Goal: Information Seeking & Learning: Understand process/instructions

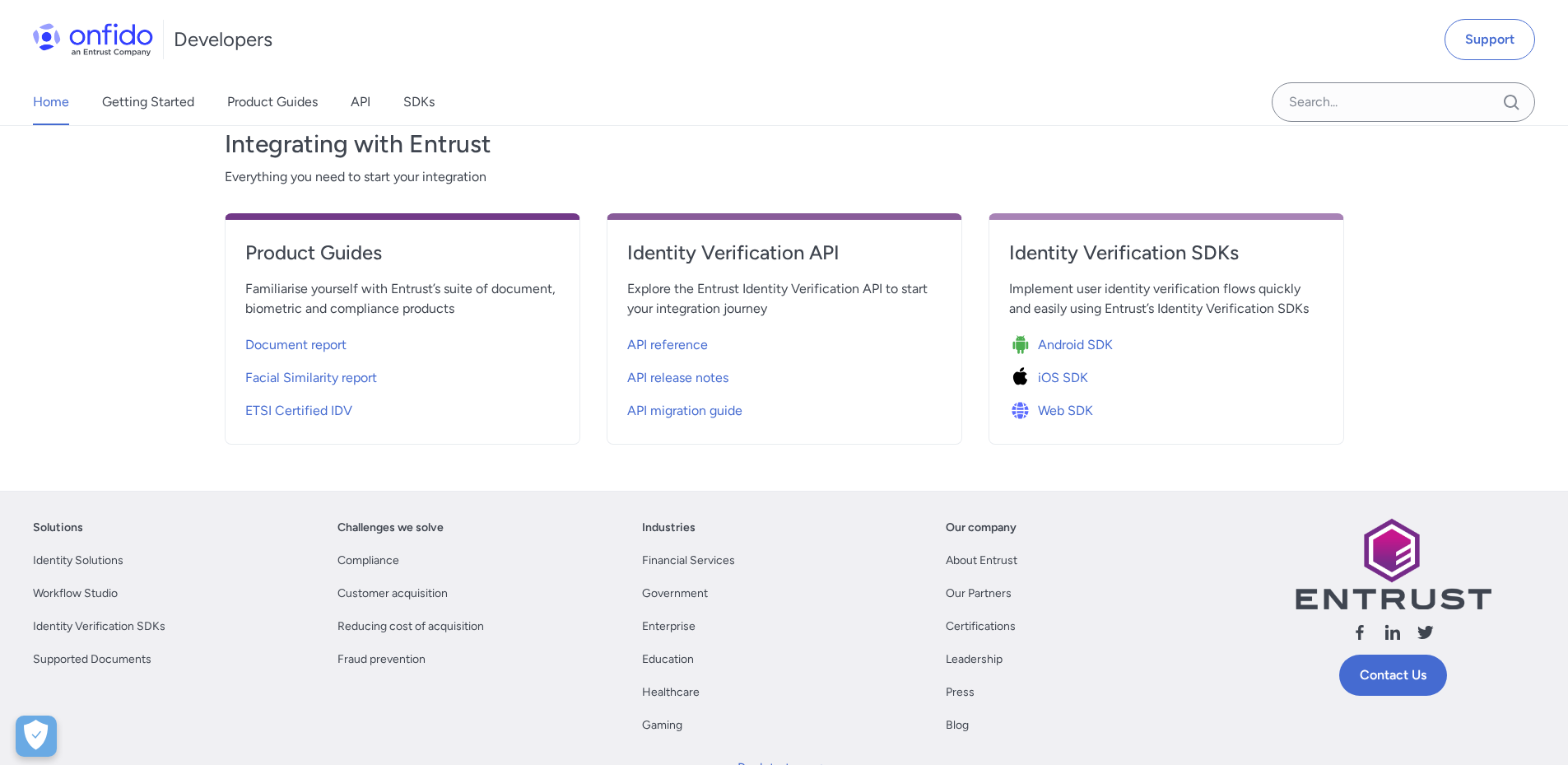
scroll to position [577, 0]
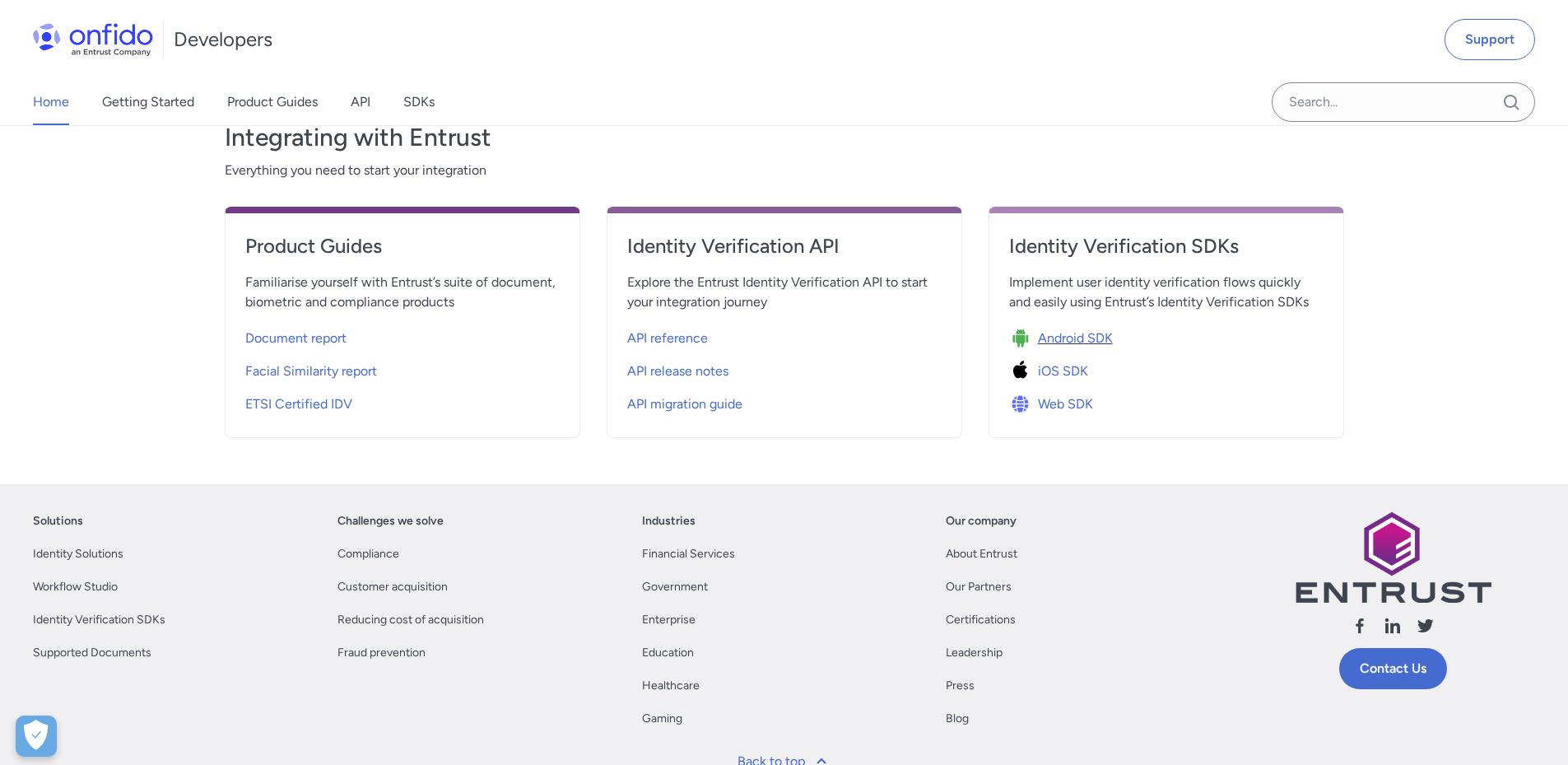
click at [1071, 340] on span "Android SDK" at bounding box center [1075, 338] width 75 height 20
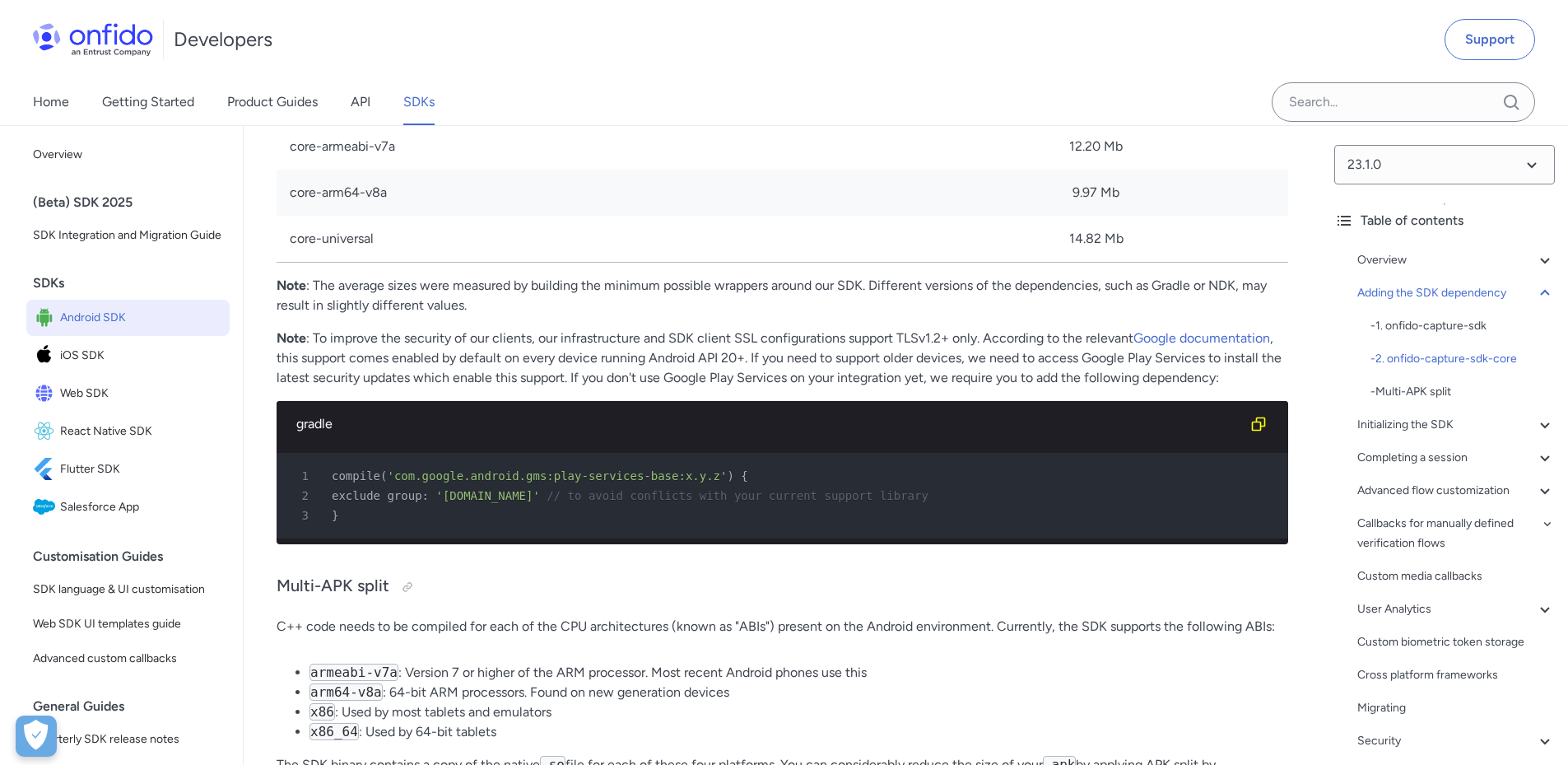
scroll to position [3211, 0]
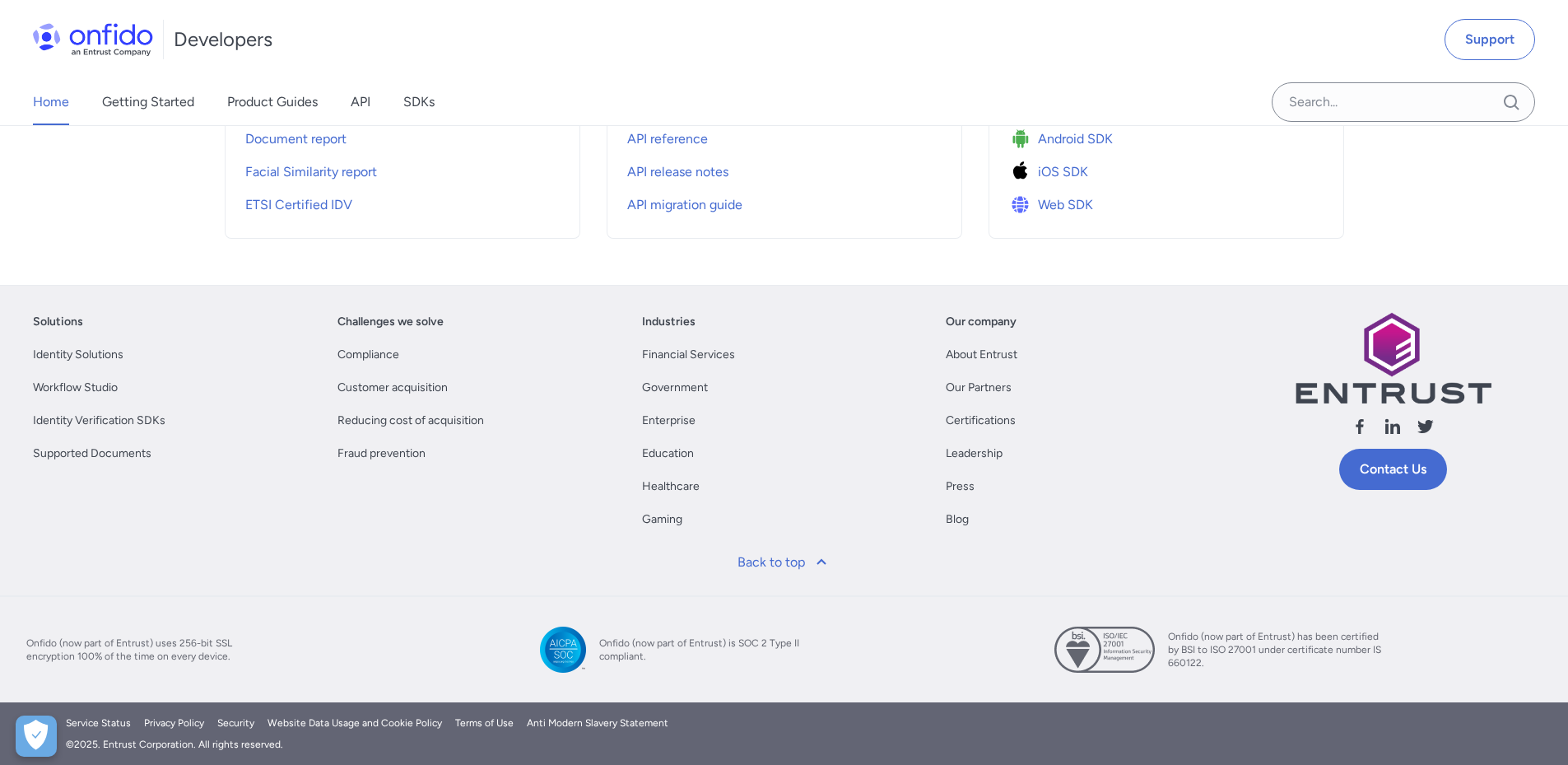
scroll to position [577, 0]
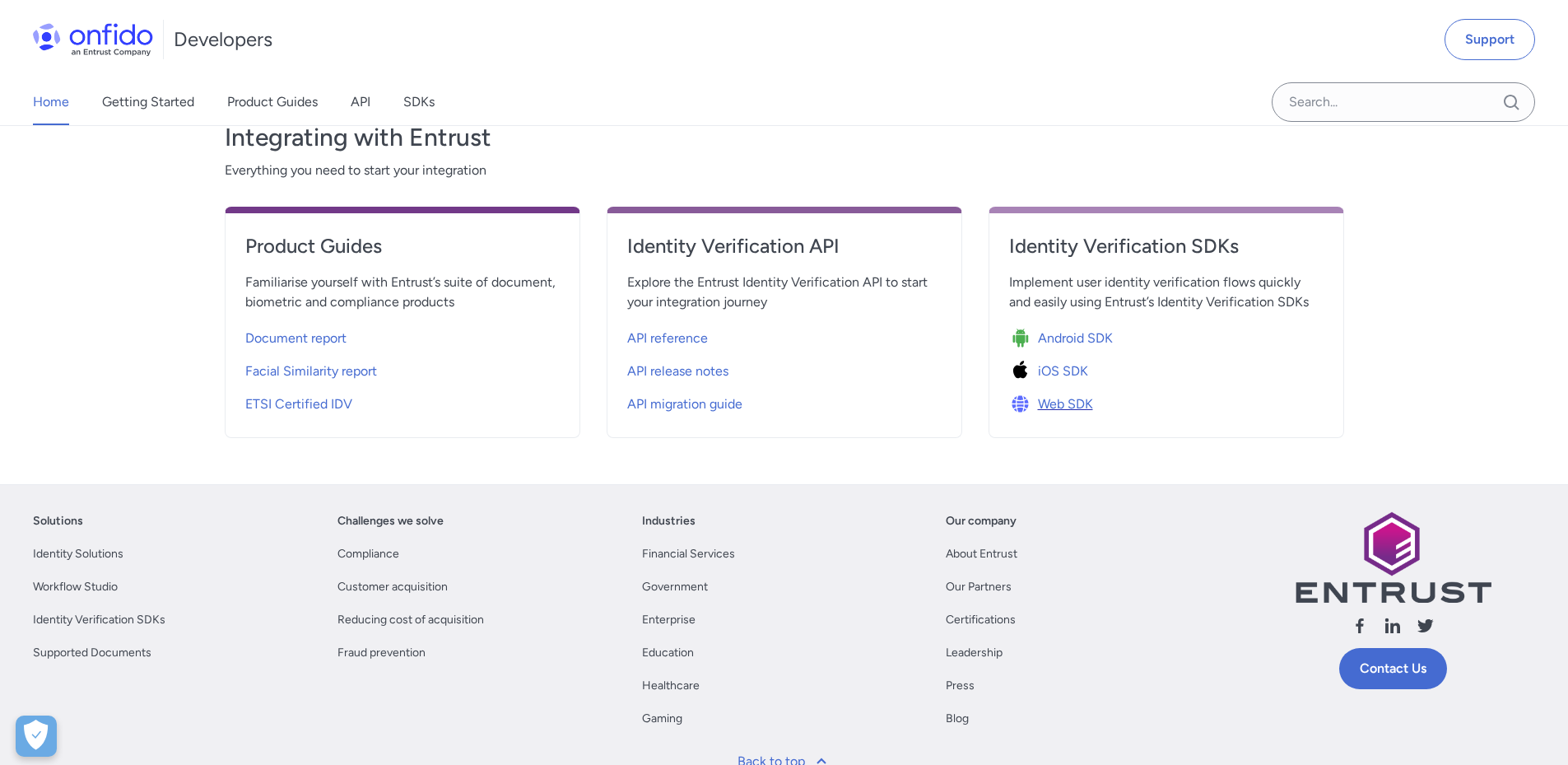
click at [1071, 404] on span "Web SDK" at bounding box center [1065, 404] width 55 height 20
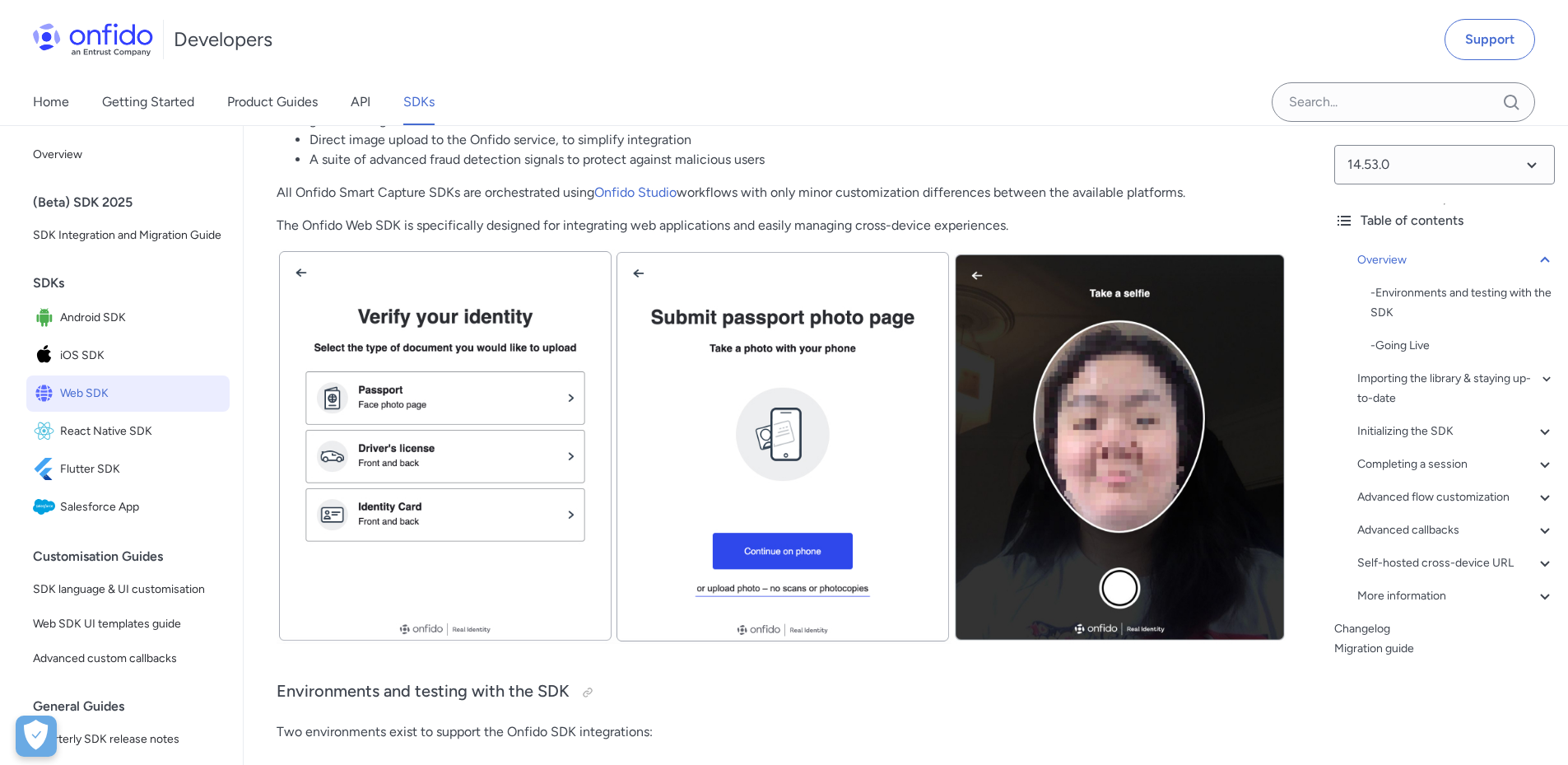
scroll to position [329, 0]
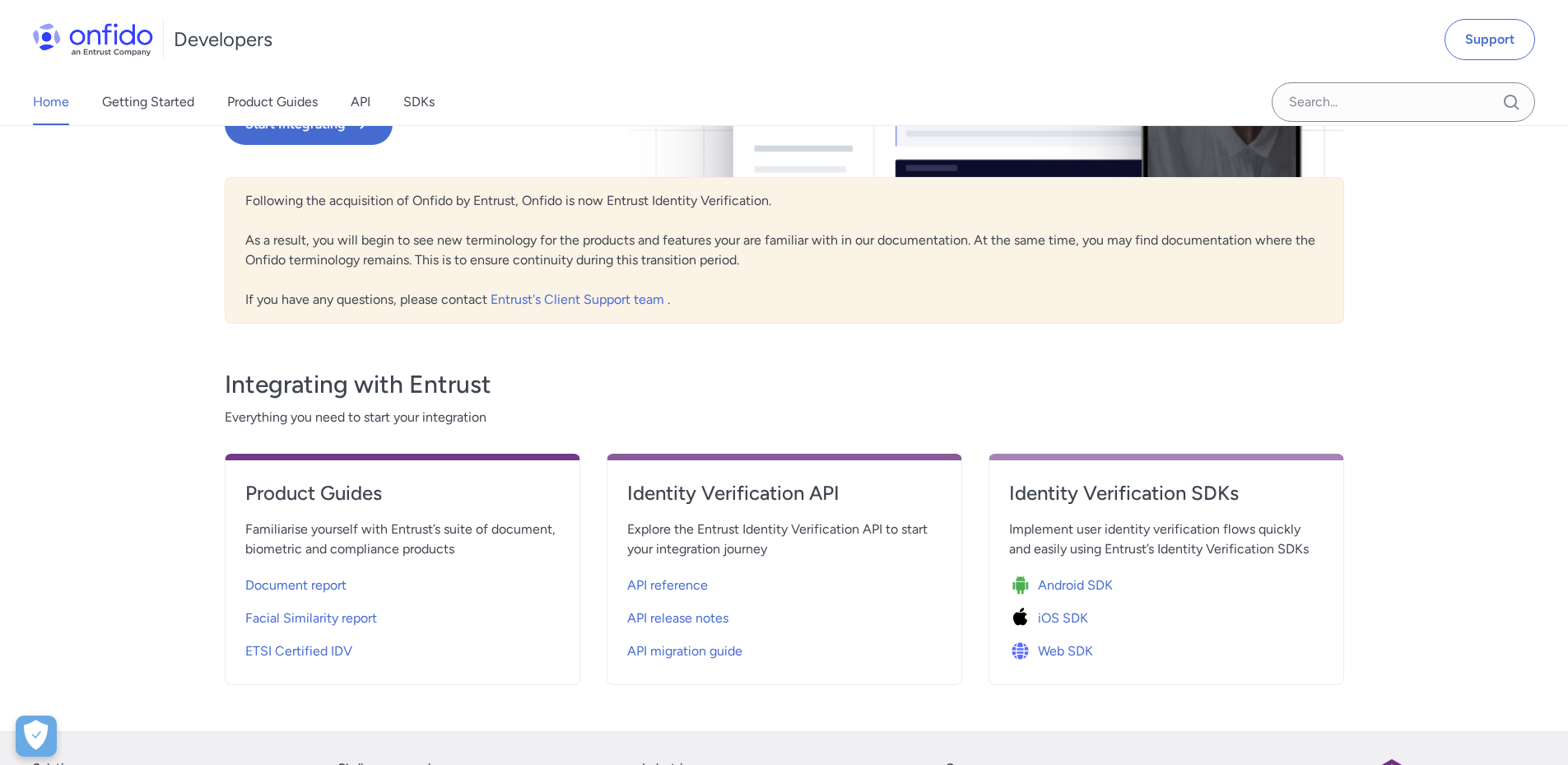
scroll to position [577, 0]
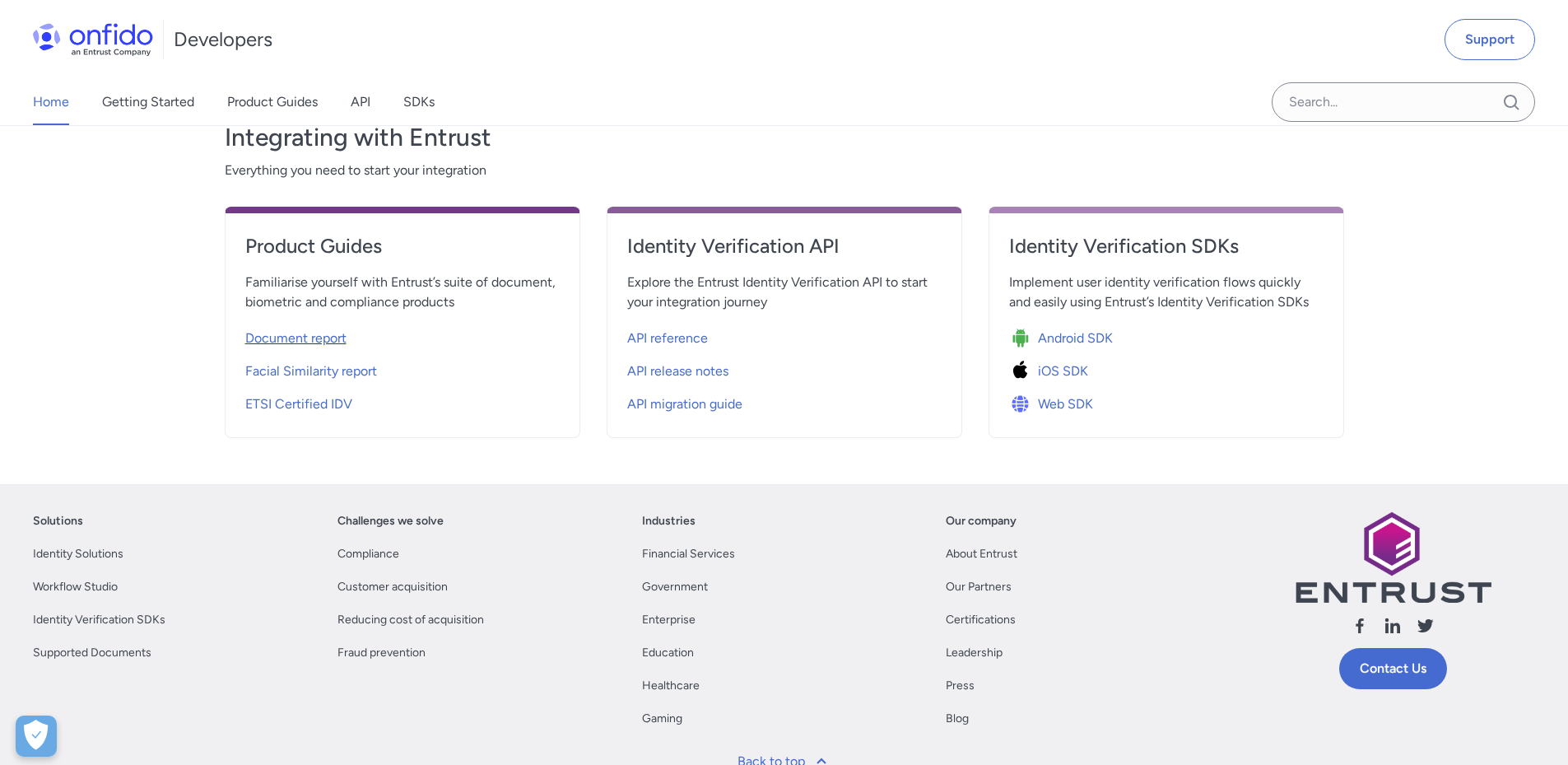
click at [284, 337] on span "Document report" at bounding box center [295, 338] width 101 height 20
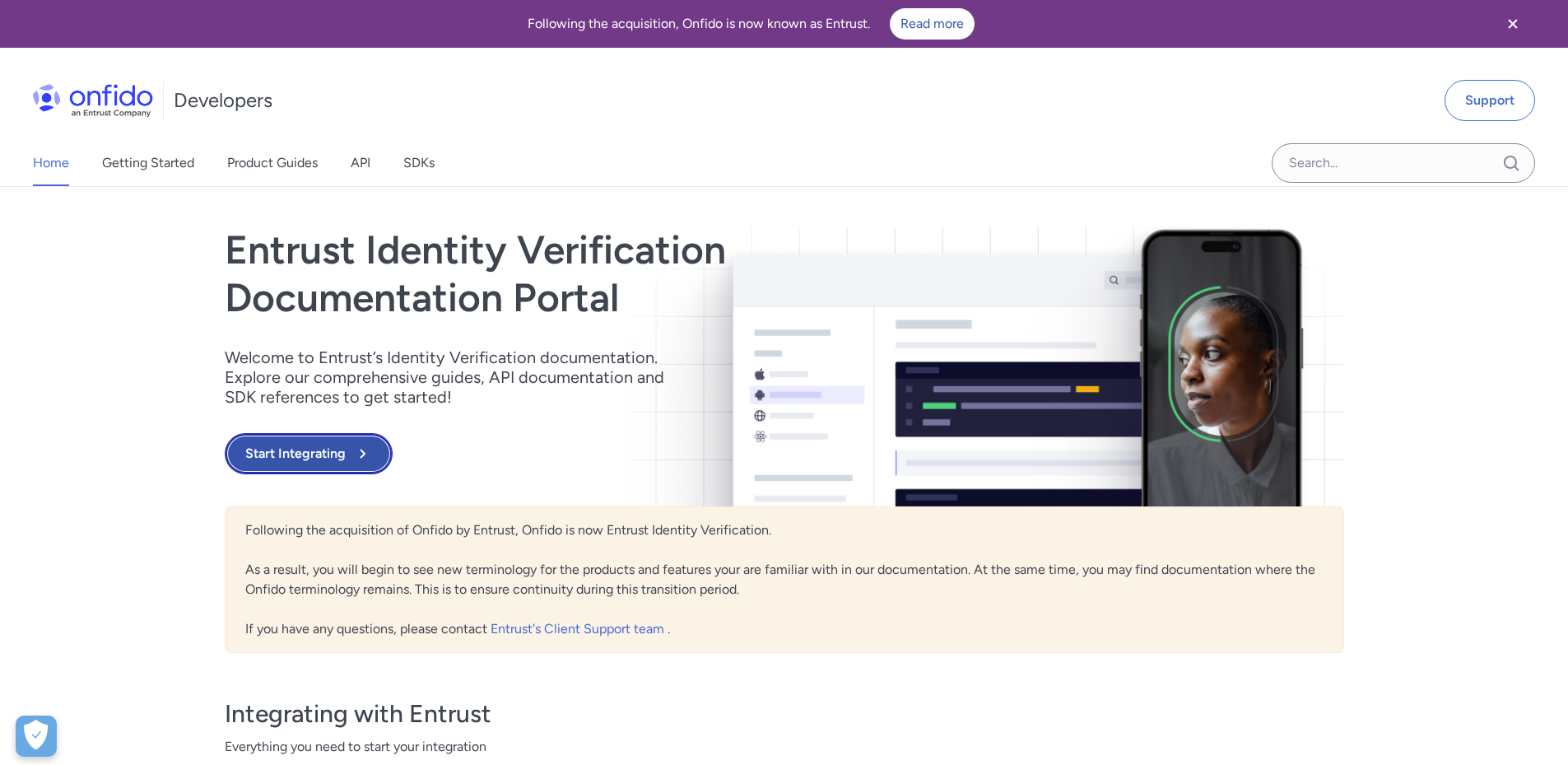
click at [286, 457] on button "Start Integrating" at bounding box center [309, 453] width 168 height 41
click at [282, 450] on button "Start Integrating" at bounding box center [309, 453] width 168 height 41
